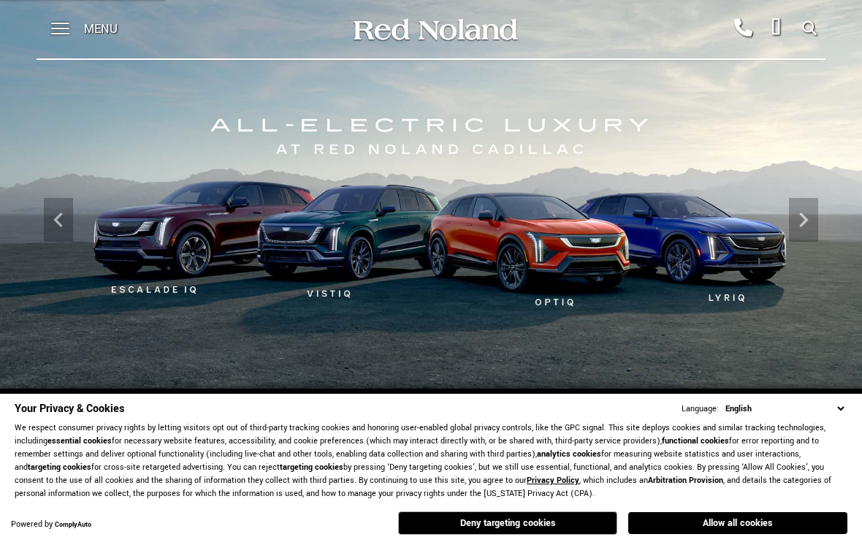
scroll to position [11, 0]
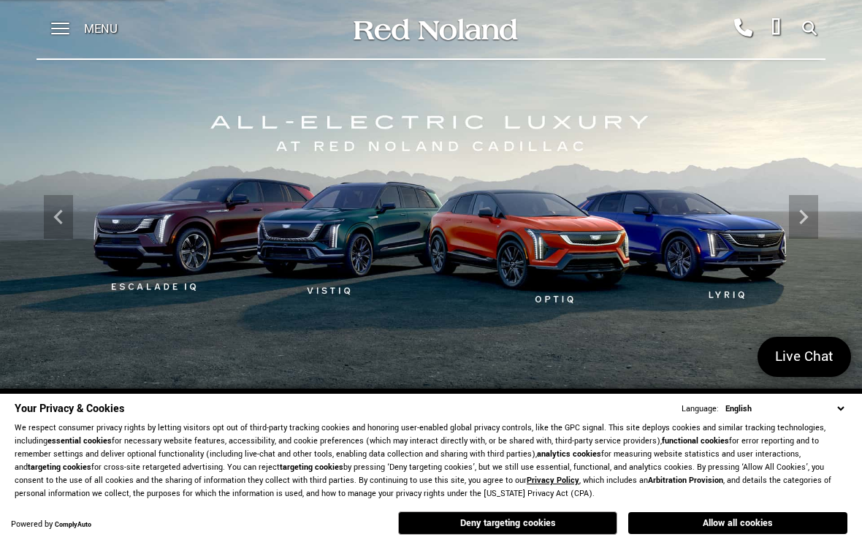
click at [771, 520] on button "Allow all cookies" at bounding box center [737, 523] width 219 height 22
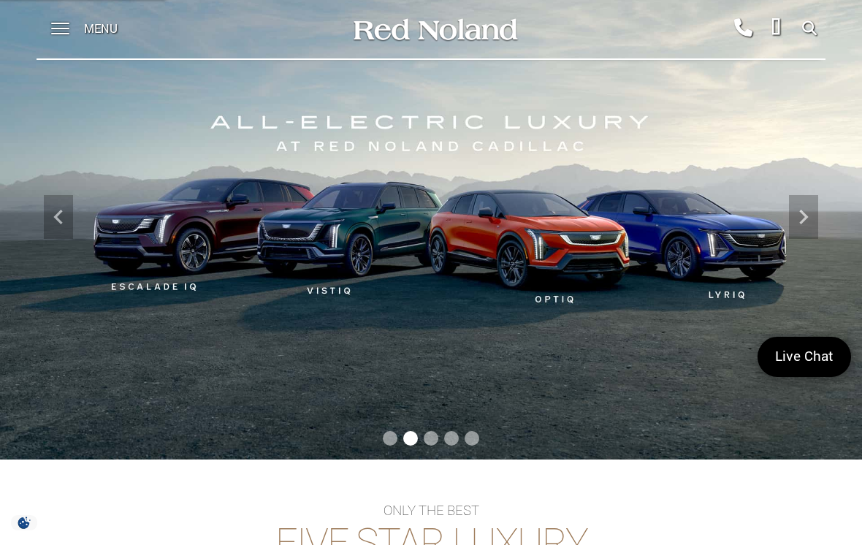
scroll to position [0, 0]
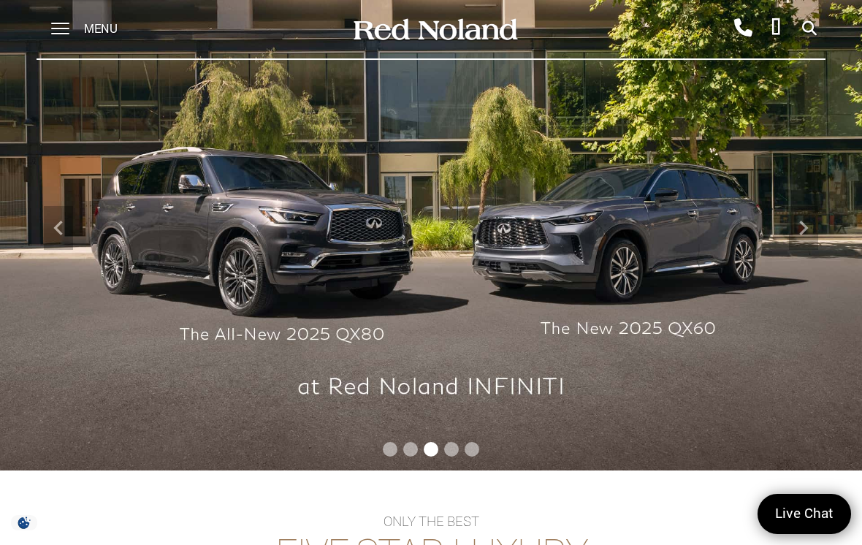
click at [53, 26] on span at bounding box center [60, 29] width 18 height 58
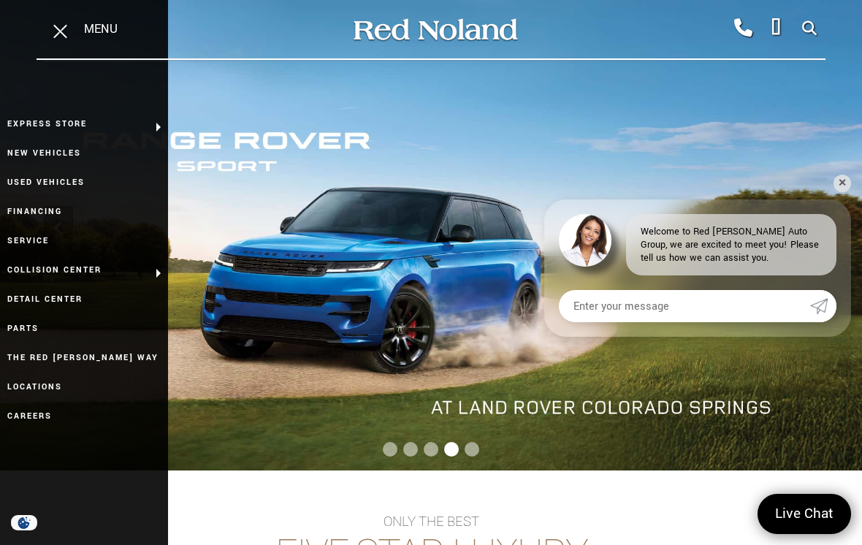
click at [14, 153] on link "New Vehicles" at bounding box center [84, 153] width 168 height 29
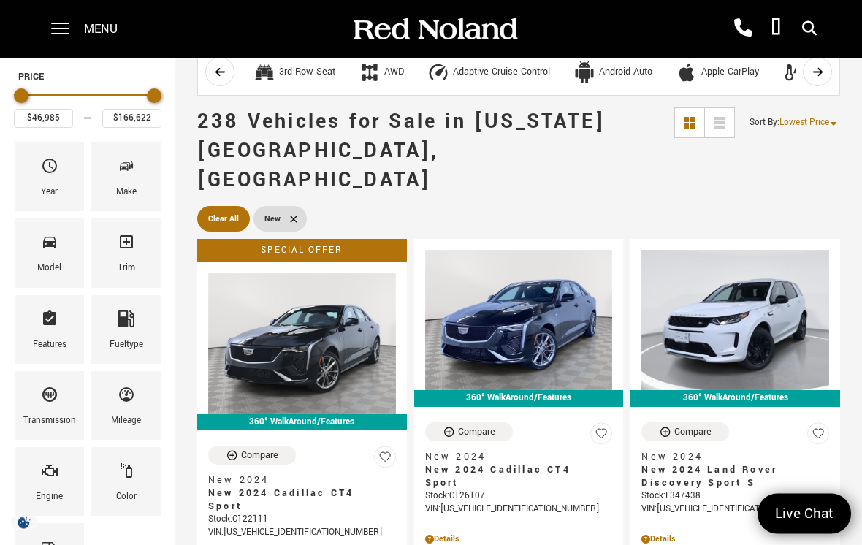
click at [127, 189] on div "Make" at bounding box center [126, 193] width 20 height 16
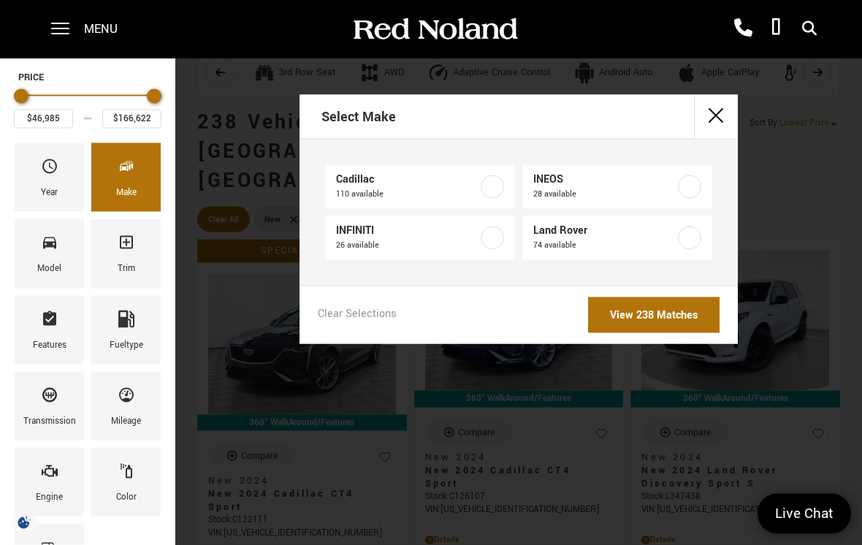
scroll to position [77, 0]
click at [694, 183] on label at bounding box center [689, 186] width 23 height 23
type input "$71,999"
type input "$99,640"
checkbox input "true"
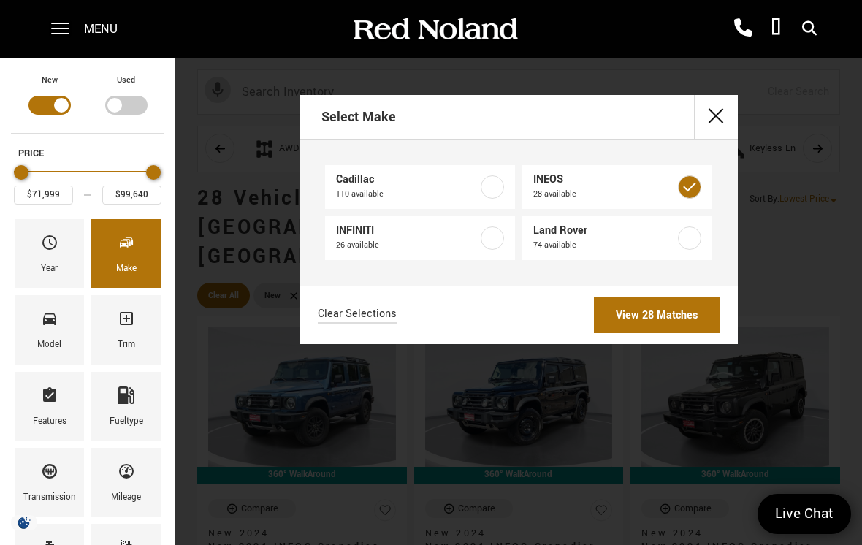
click at [691, 314] on link "View 28 Matches" at bounding box center [657, 315] width 126 height 36
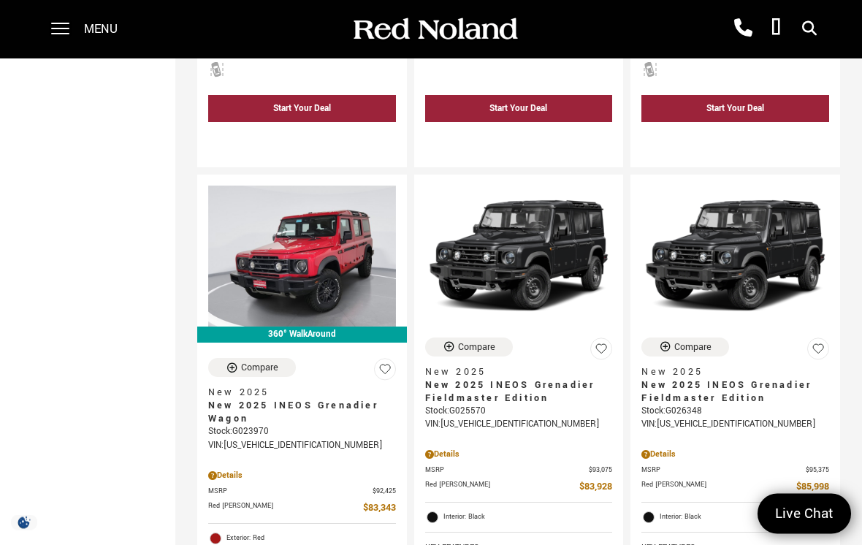
scroll to position [2900, 0]
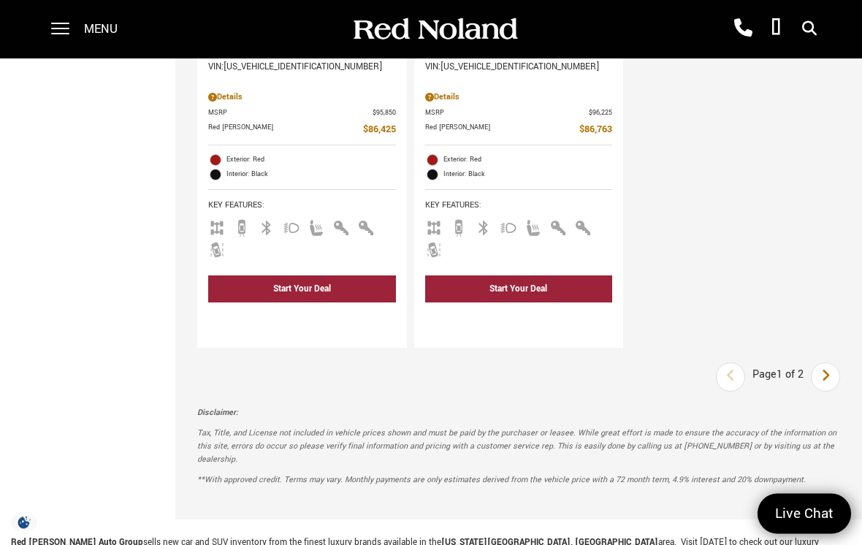
click at [829, 385] on icon "next page" at bounding box center [826, 376] width 10 height 23
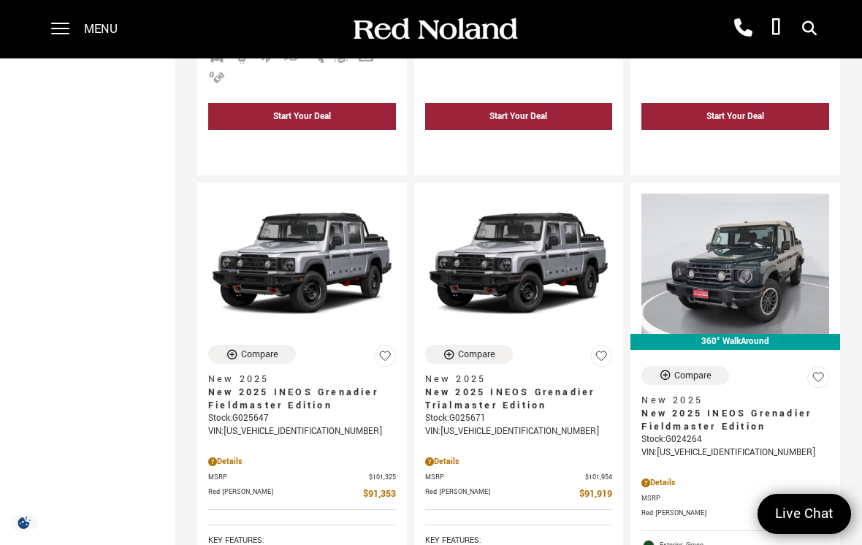
scroll to position [694, 0]
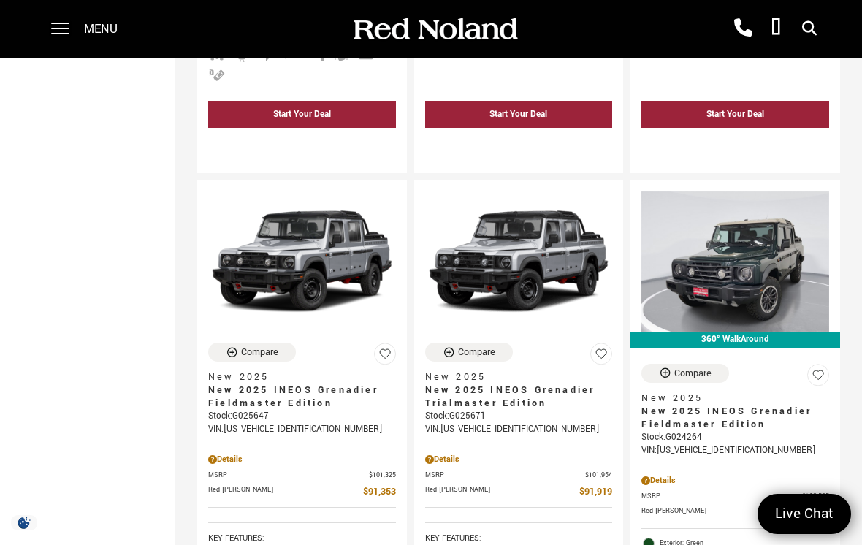
click at [763, 405] on span "New 2025 INEOS Grenadier Fieldmaster Edition" at bounding box center [730, 418] width 177 height 26
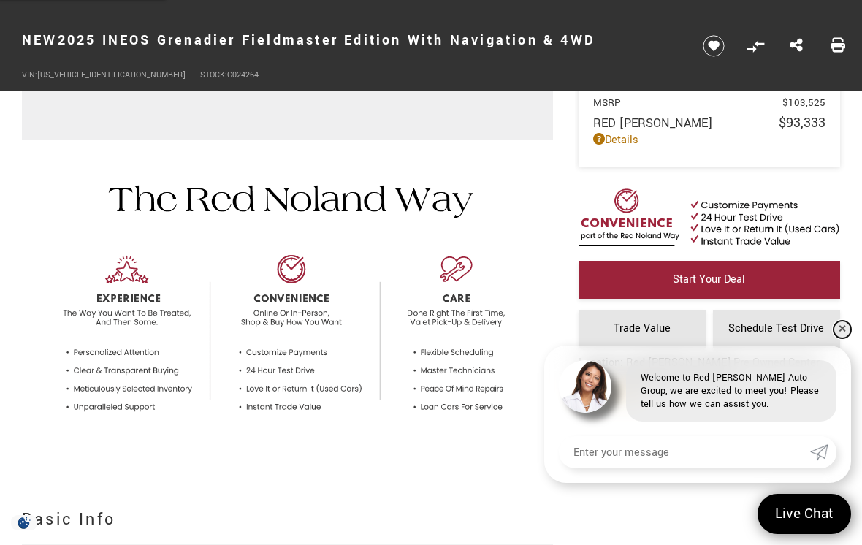
click at [843, 338] on link "✕" at bounding box center [843, 330] width 18 height 18
